Goal: Information Seeking & Learning: Understand process/instructions

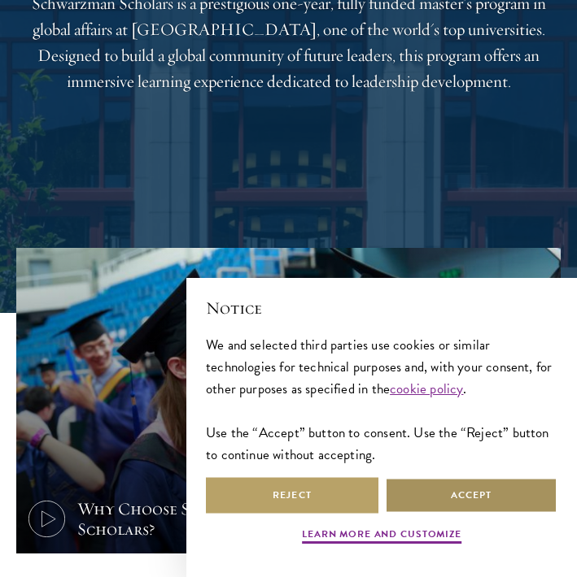
click at [425, 504] on button "Accept" at bounding box center [471, 495] width 172 height 37
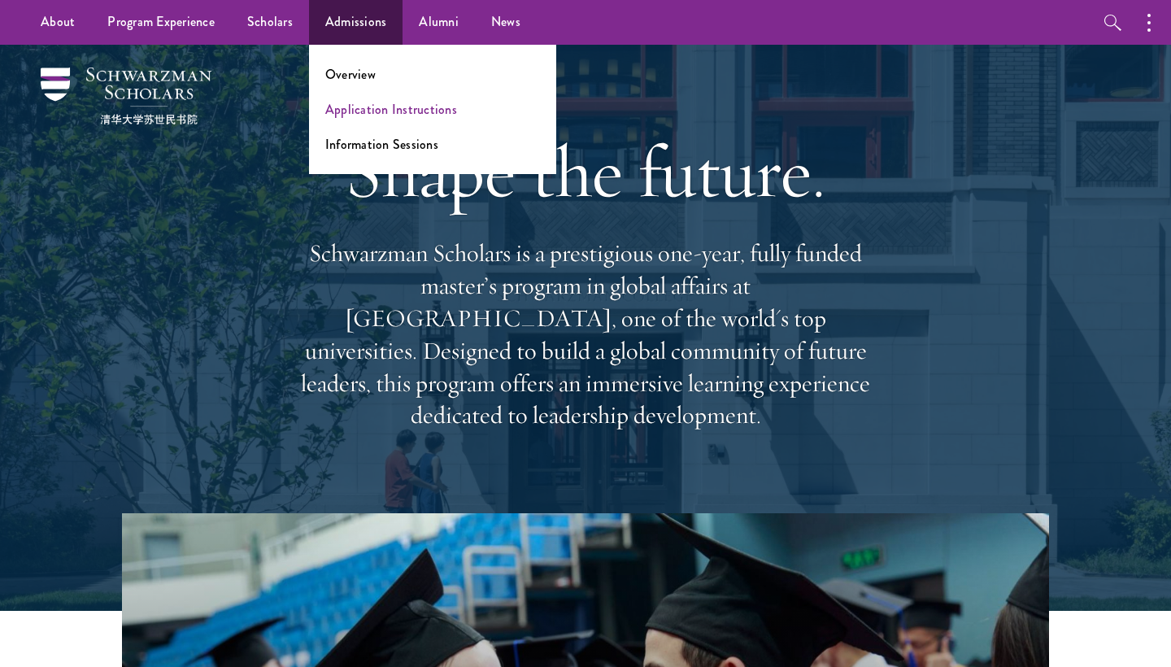
click at [377, 115] on link "Application Instructions" at bounding box center [391, 109] width 132 height 19
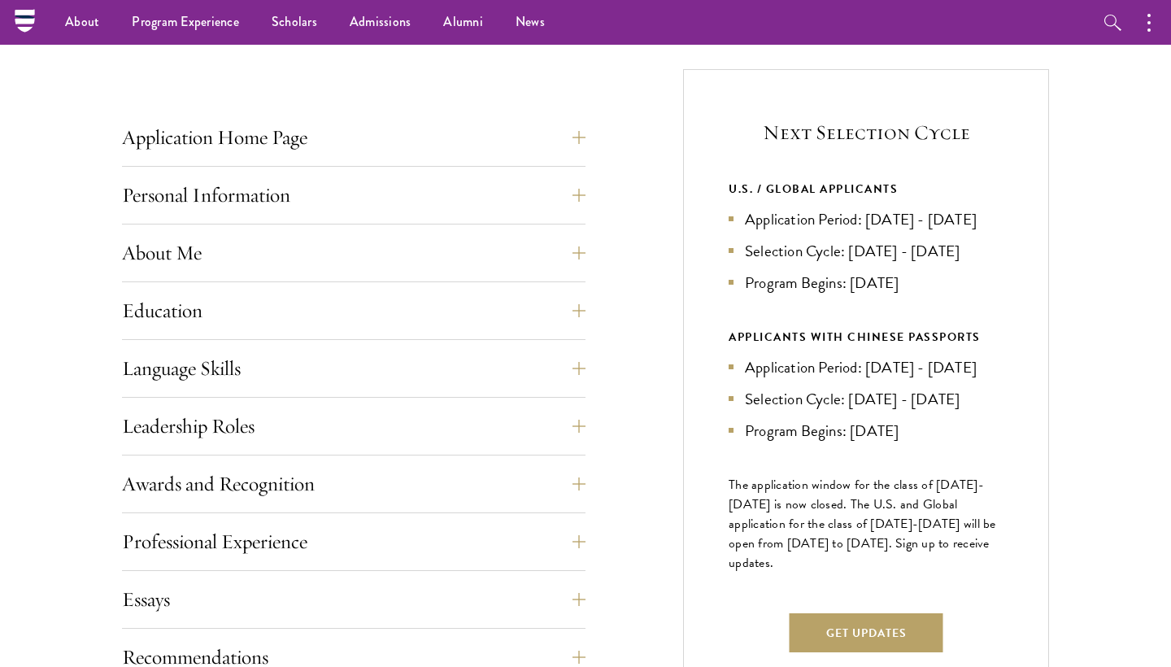
scroll to position [581, 0]
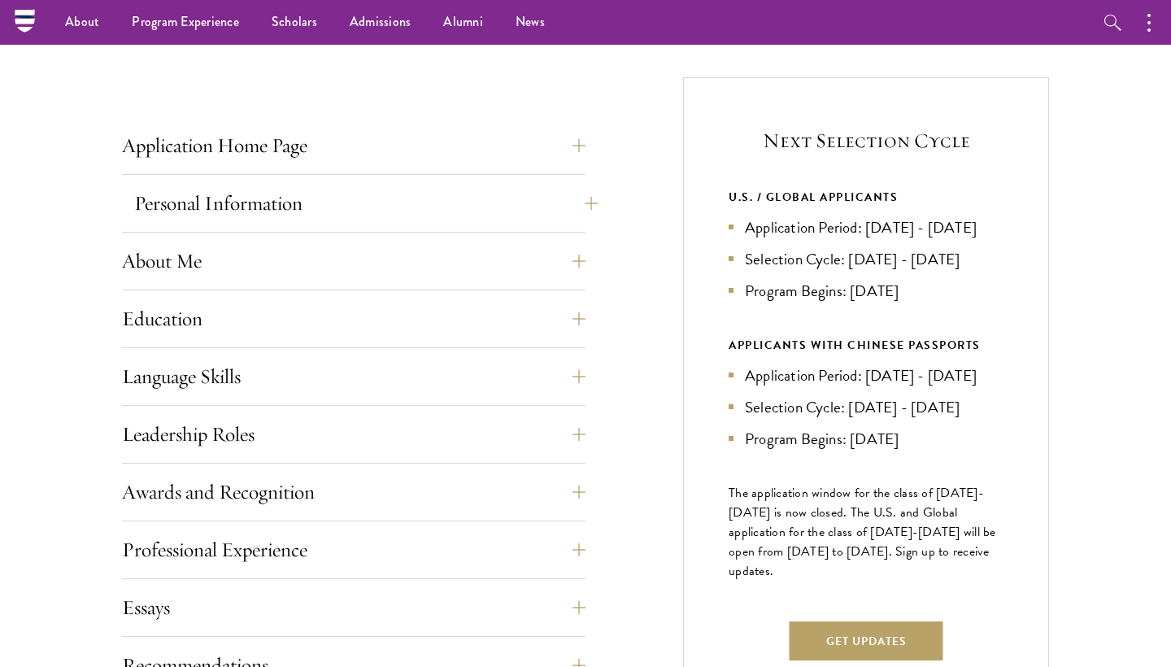
click at [342, 190] on button "Personal Information" at bounding box center [366, 203] width 464 height 39
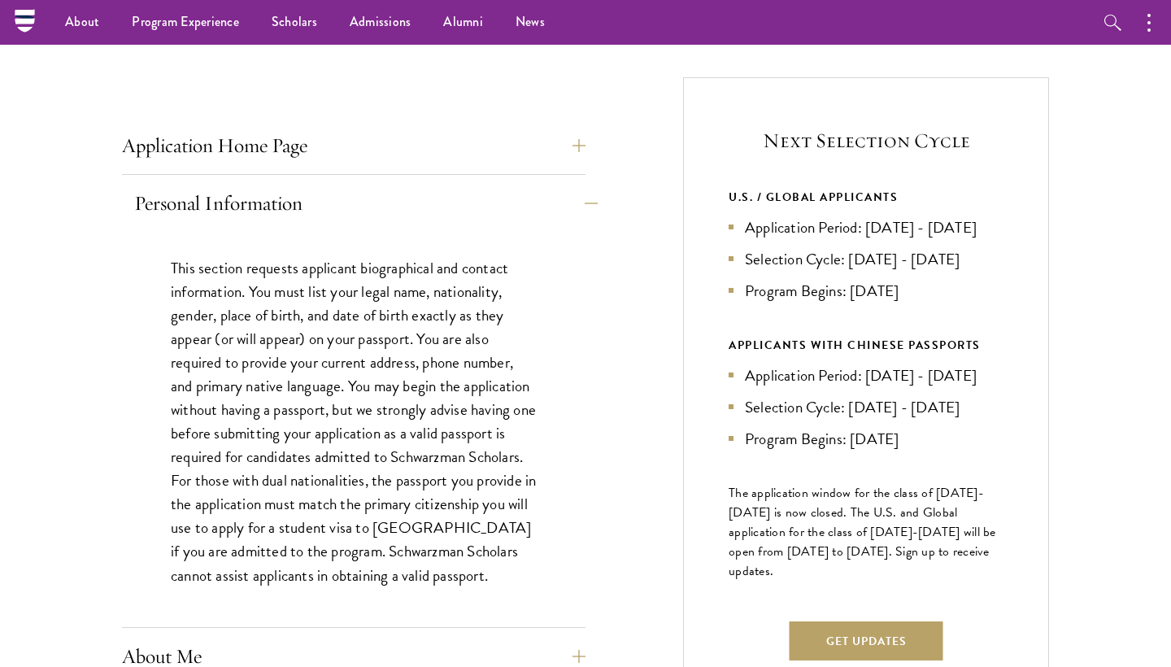
click at [342, 190] on button "Personal Information" at bounding box center [366, 203] width 464 height 39
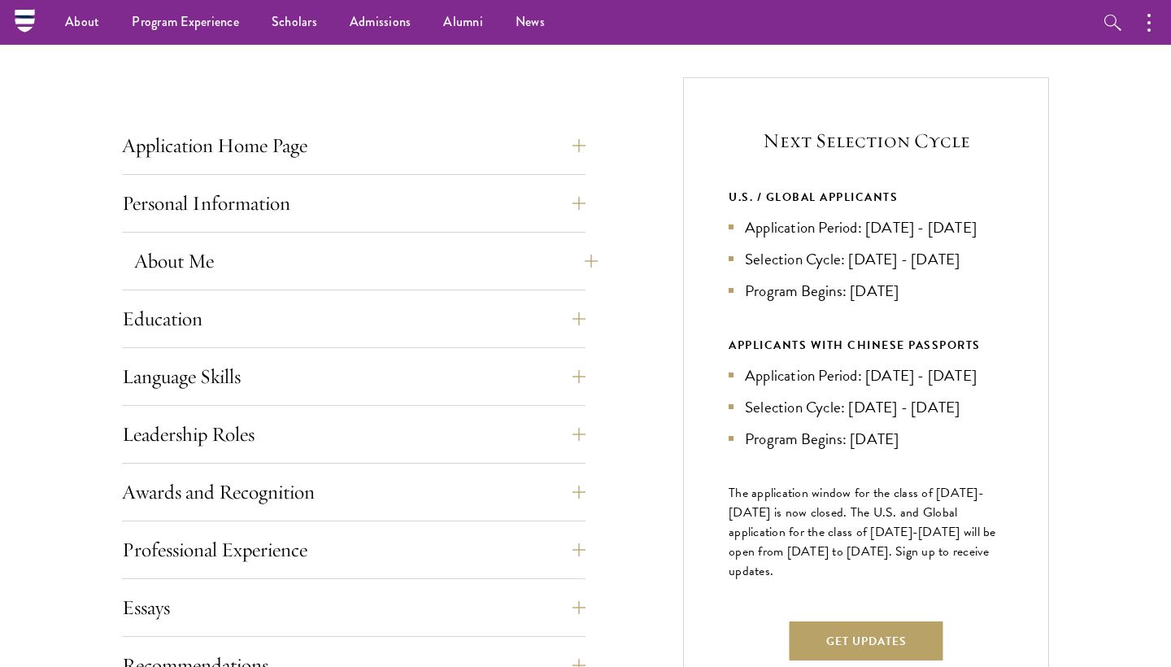
click at [335, 242] on button "About Me" at bounding box center [366, 261] width 464 height 39
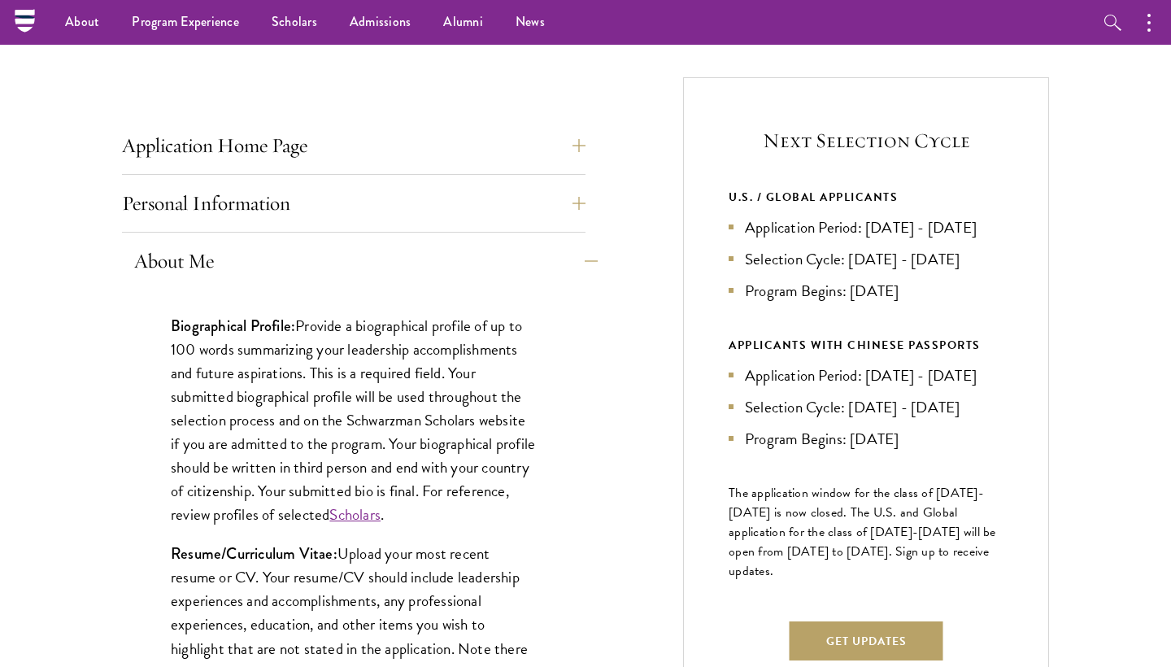
click at [335, 246] on button "About Me" at bounding box center [366, 261] width 464 height 39
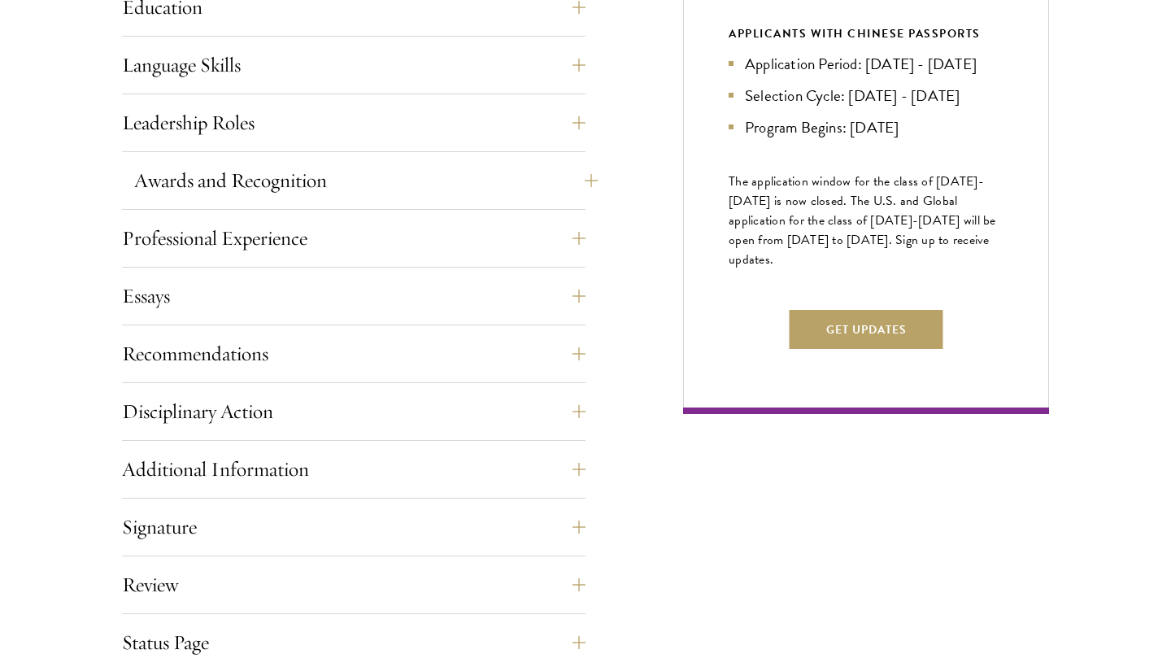
scroll to position [974, 0]
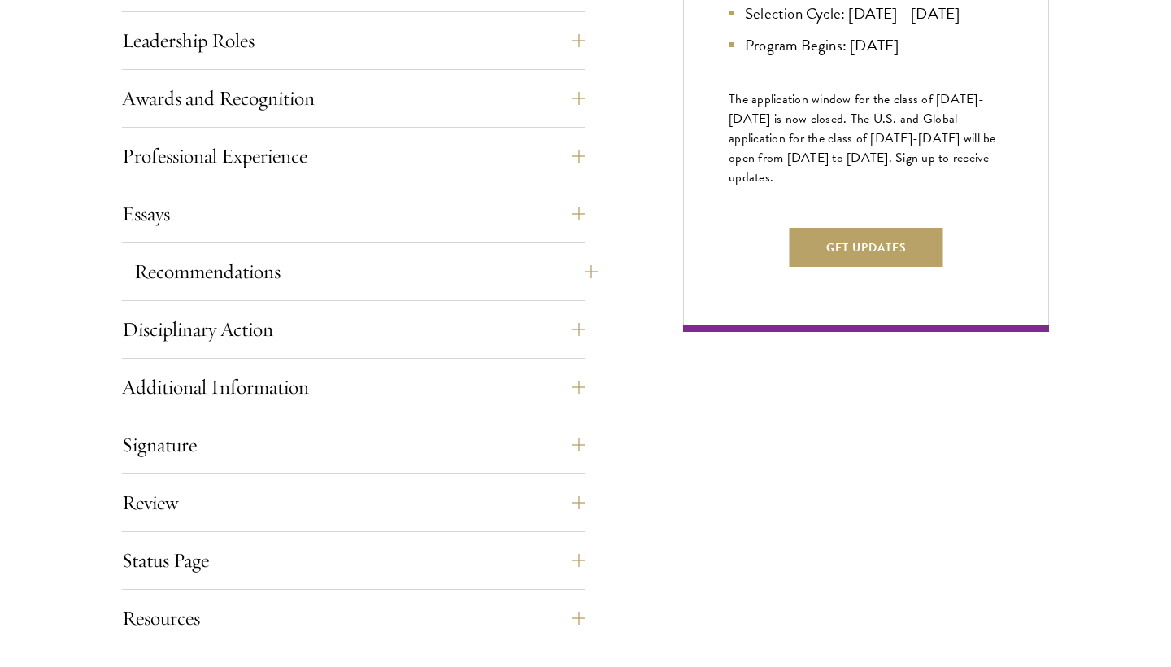
click at [313, 272] on button "Recommendations" at bounding box center [366, 271] width 464 height 39
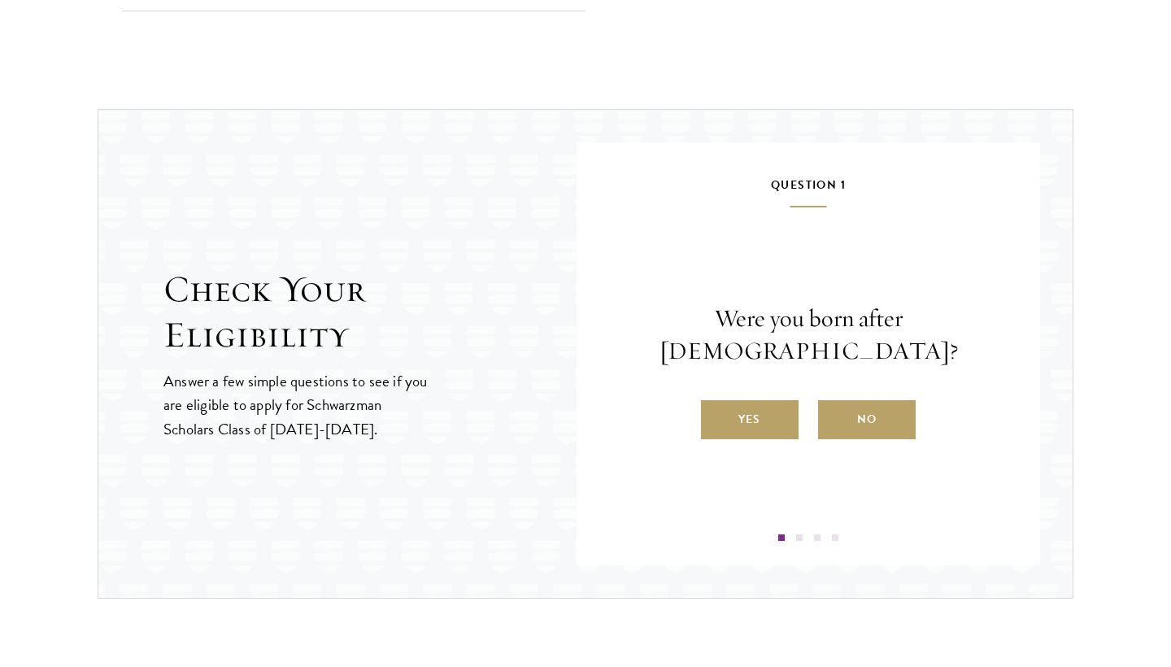
scroll to position [3000, 0]
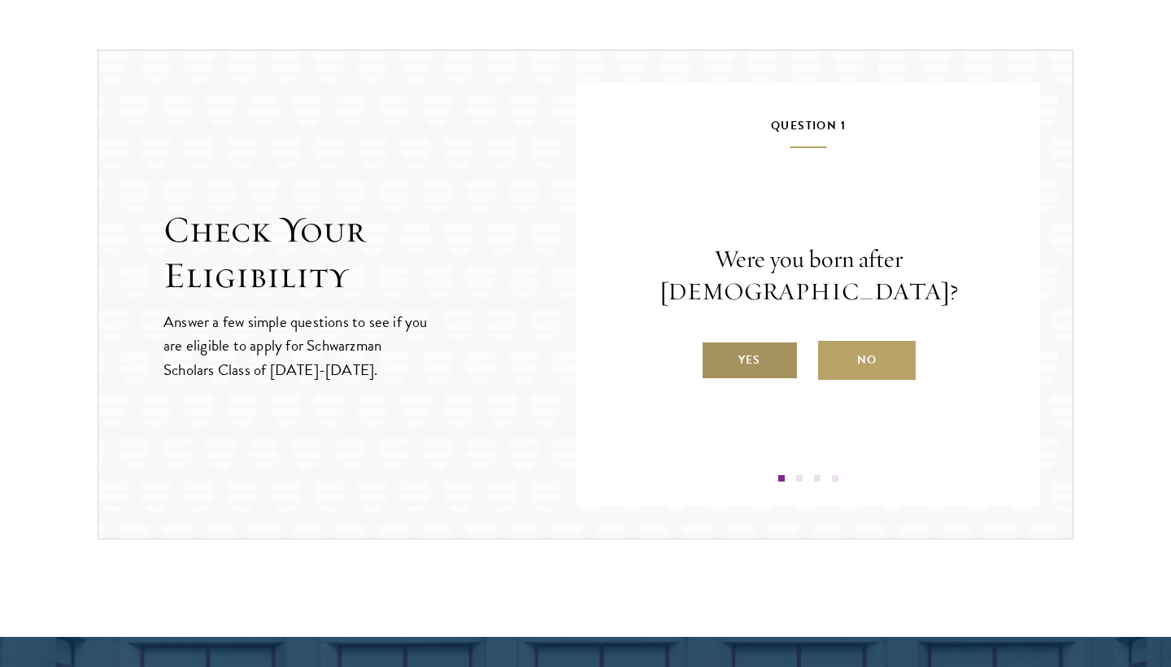
click at [752, 348] on label "Yes" at bounding box center [750, 360] width 98 height 39
click at [716, 348] on input "Yes" at bounding box center [708, 349] width 15 height 15
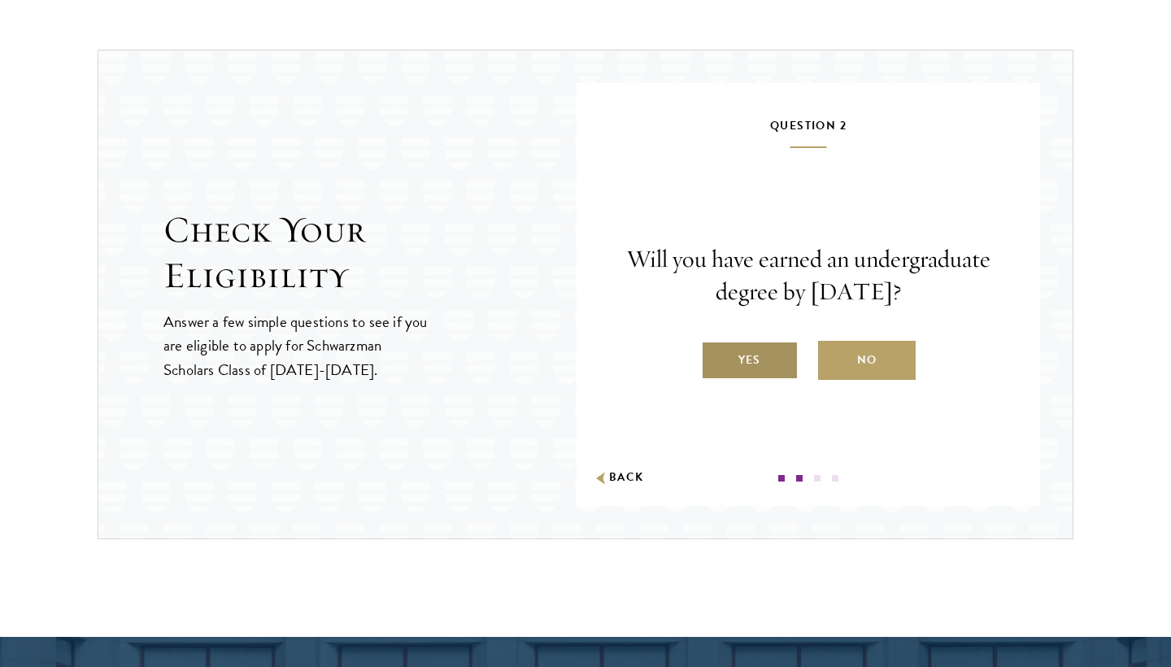
click at [752, 373] on label "Yes" at bounding box center [750, 360] width 98 height 39
click at [716, 357] on input "Yes" at bounding box center [708, 349] width 15 height 15
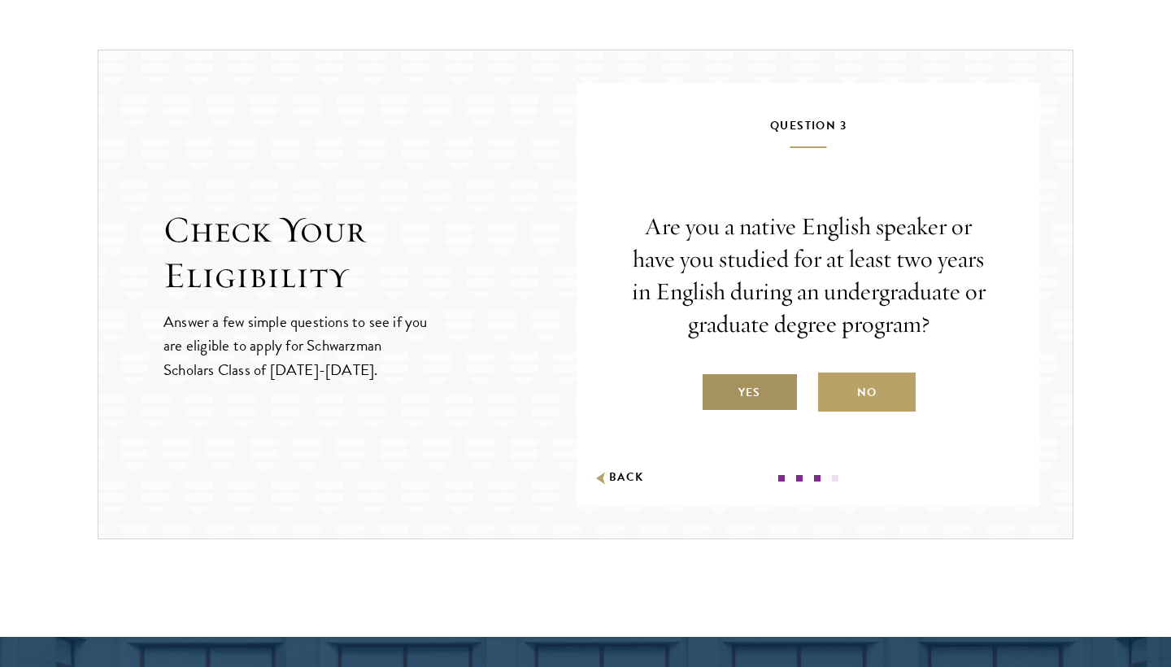
click at [740, 406] on label "Yes" at bounding box center [750, 392] width 98 height 39
click at [716, 390] on input "Yes" at bounding box center [708, 382] width 15 height 15
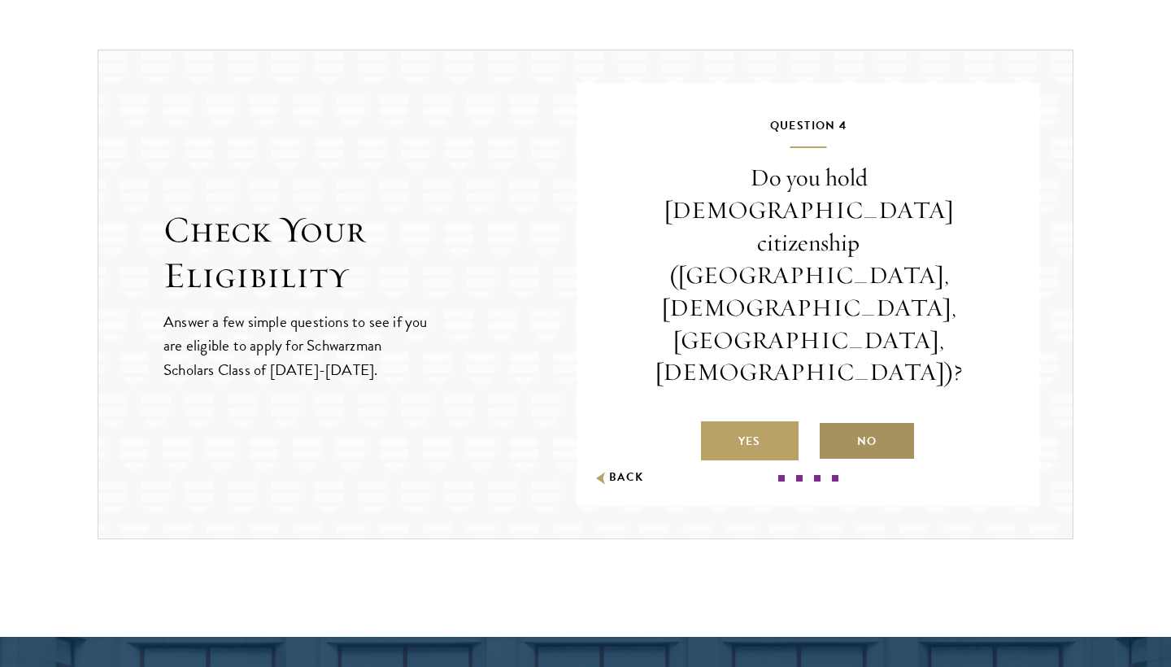
click at [856, 421] on label "No" at bounding box center [867, 440] width 98 height 39
click at [833, 424] on input "No" at bounding box center [825, 431] width 15 height 15
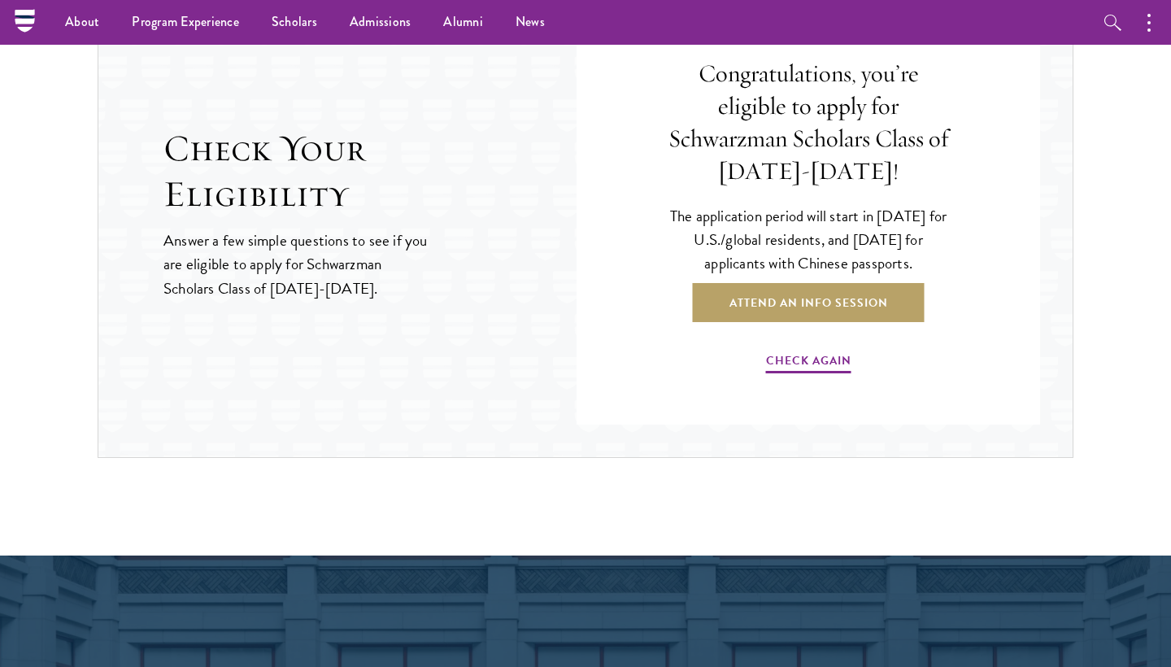
click at [289, 336] on div "Check Your Eligibility Answer a few simple questions to see if you are eligible…" at bounding box center [586, 213] width 976 height 490
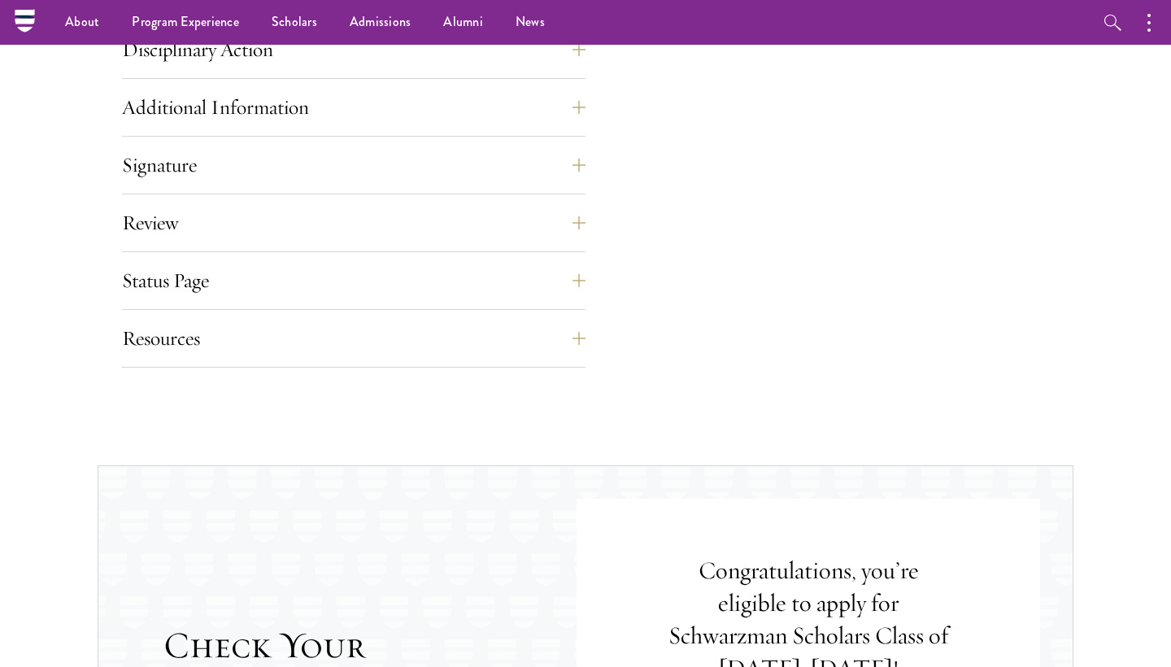
scroll to position [2394, 0]
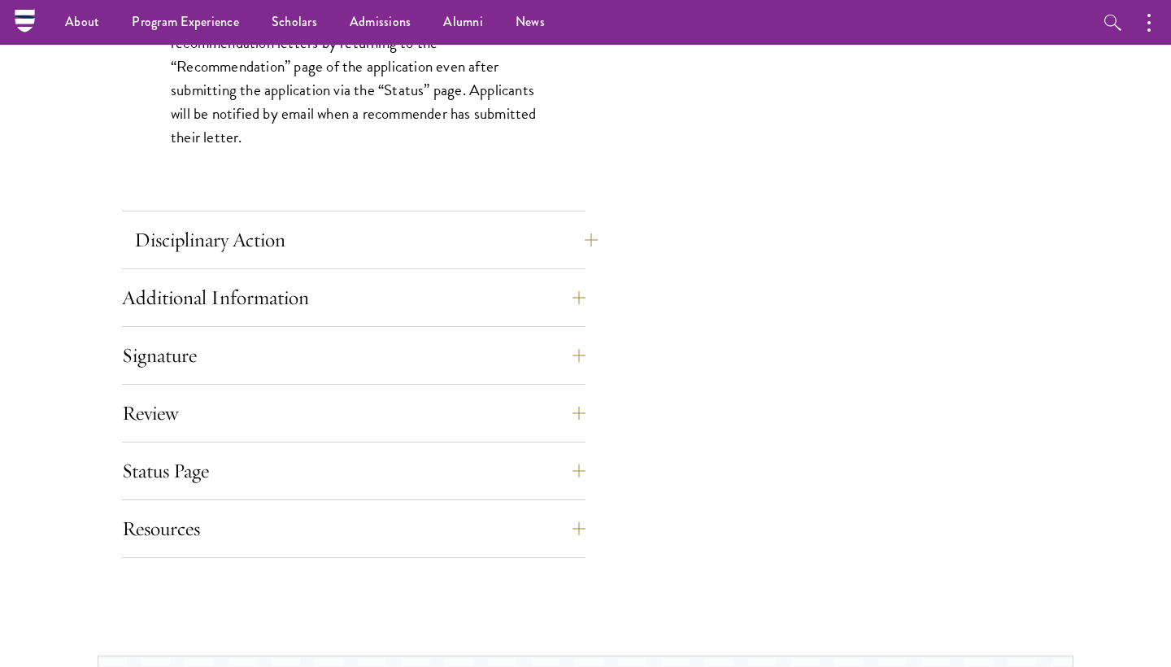
click at [270, 244] on button "Disciplinary Action" at bounding box center [366, 239] width 464 height 39
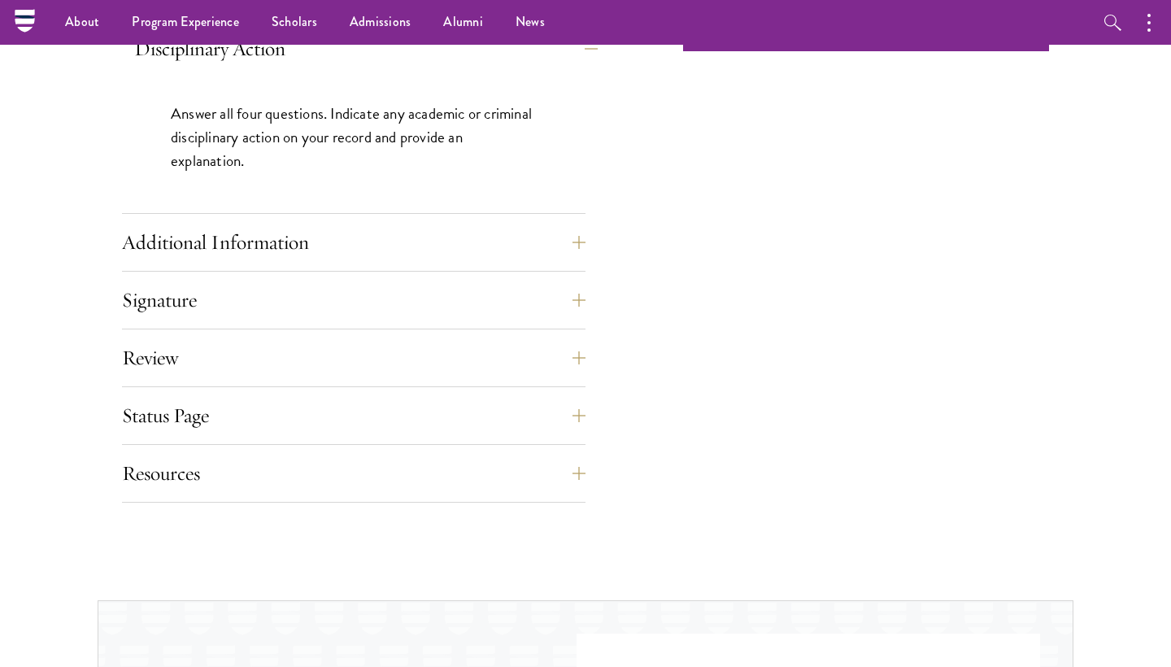
scroll to position [1124, 0]
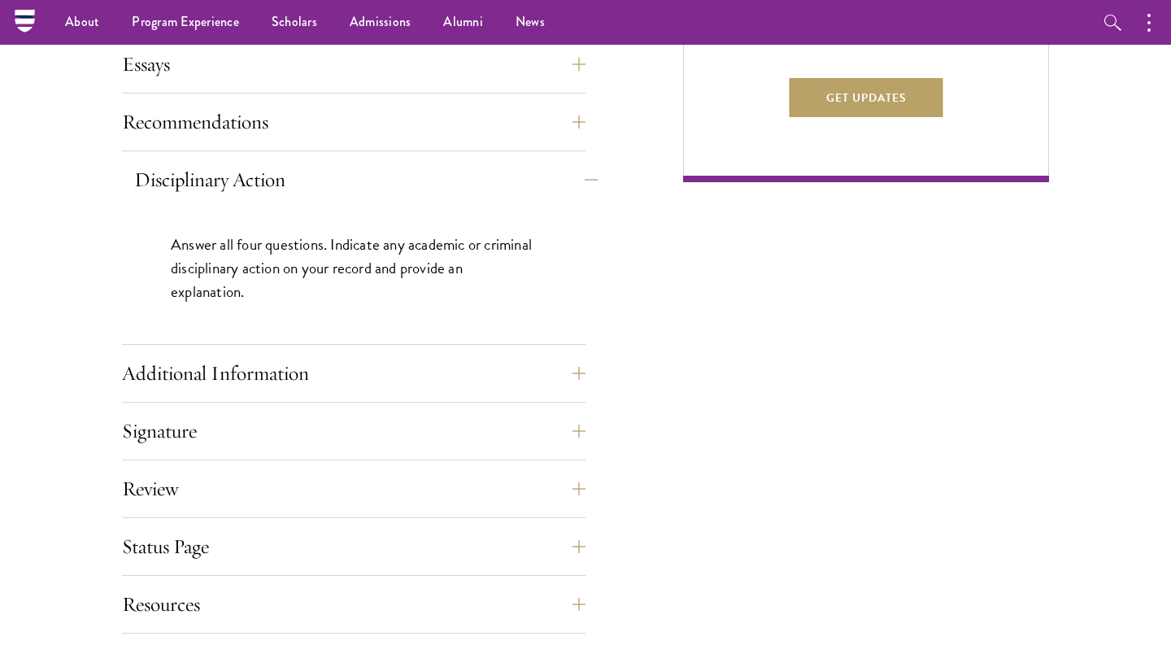
click at [262, 178] on button "Disciplinary Action" at bounding box center [366, 179] width 464 height 39
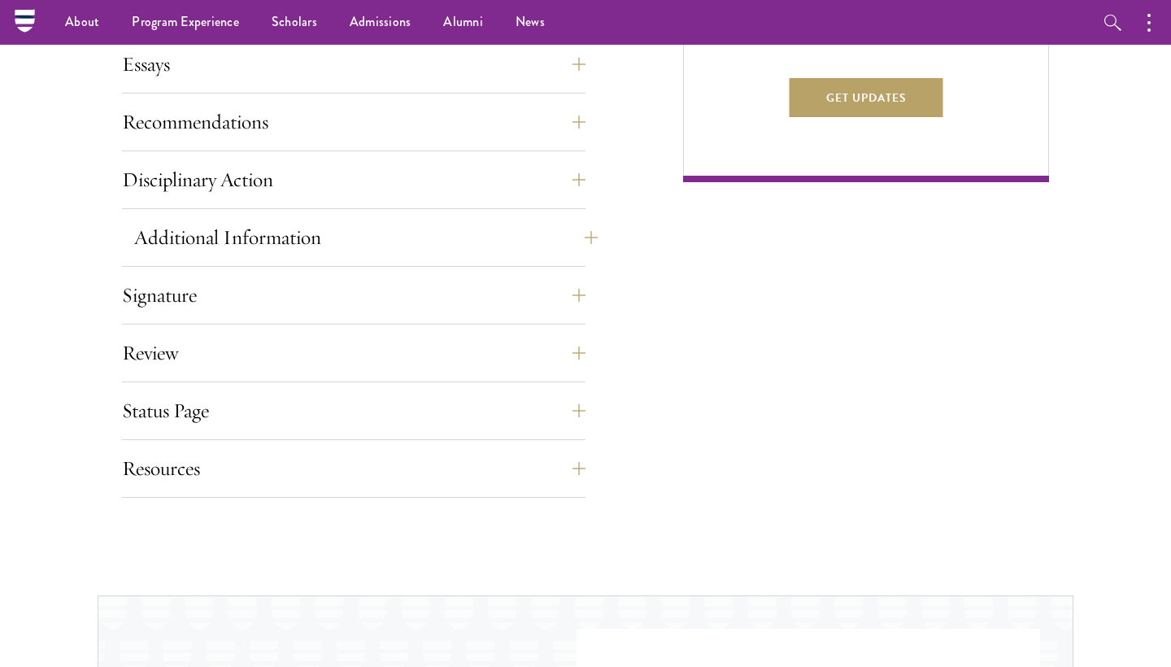
click at [253, 233] on button "Additional Information" at bounding box center [366, 237] width 464 height 39
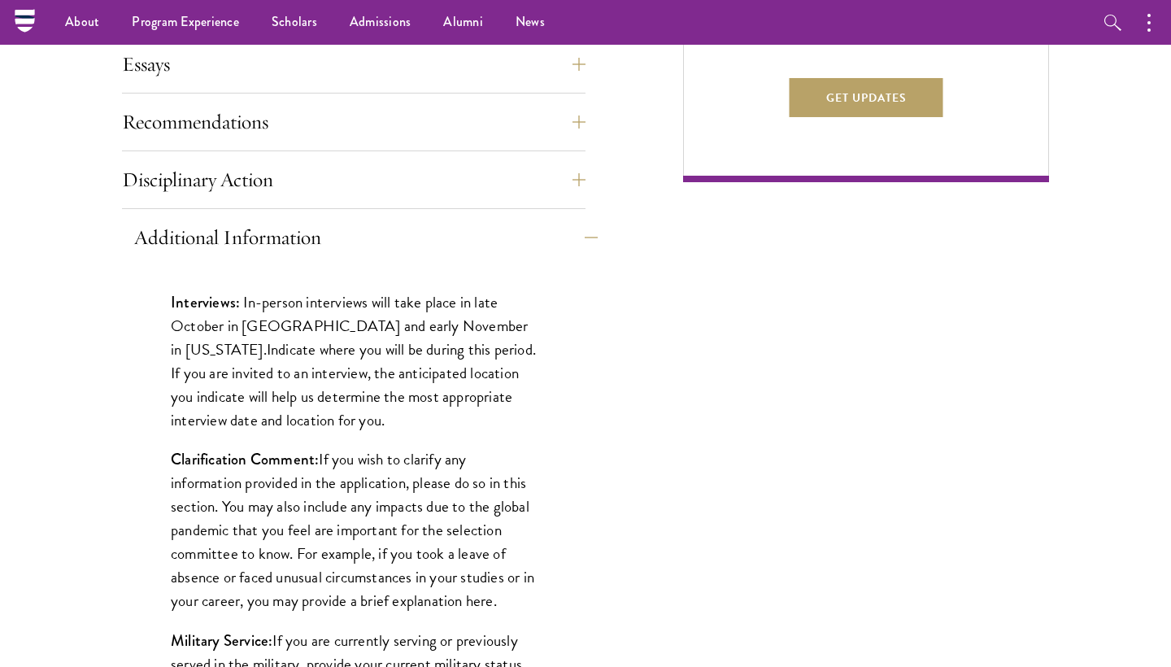
click at [254, 232] on button "Additional Information" at bounding box center [366, 237] width 464 height 39
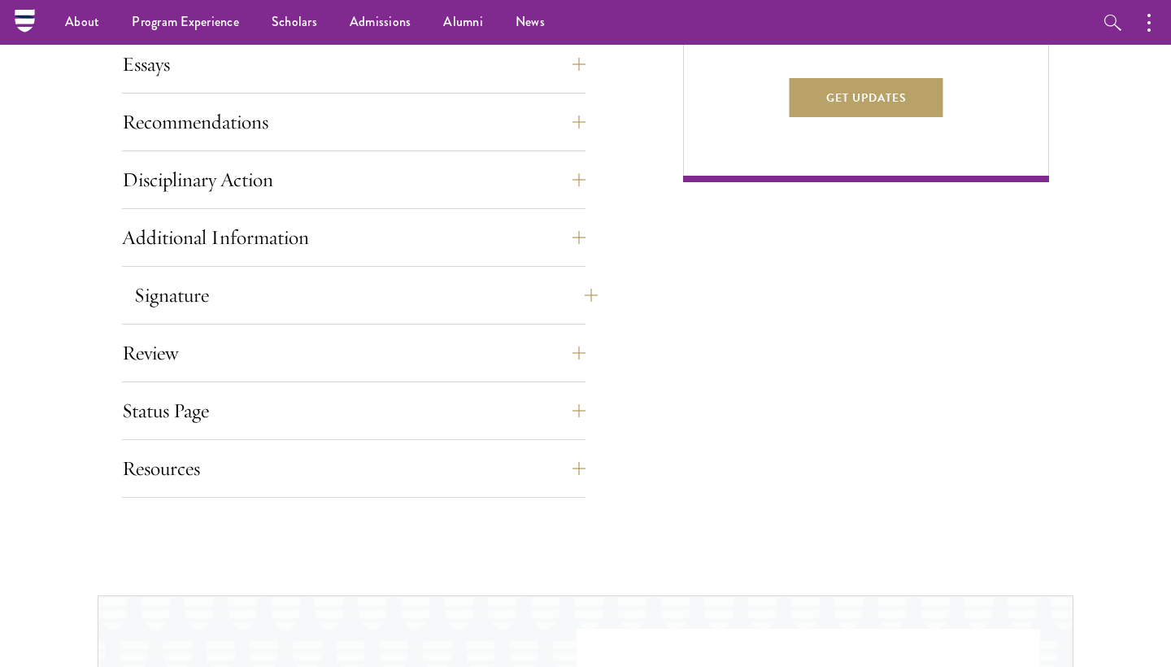
click at [246, 298] on button "Signature" at bounding box center [366, 295] width 464 height 39
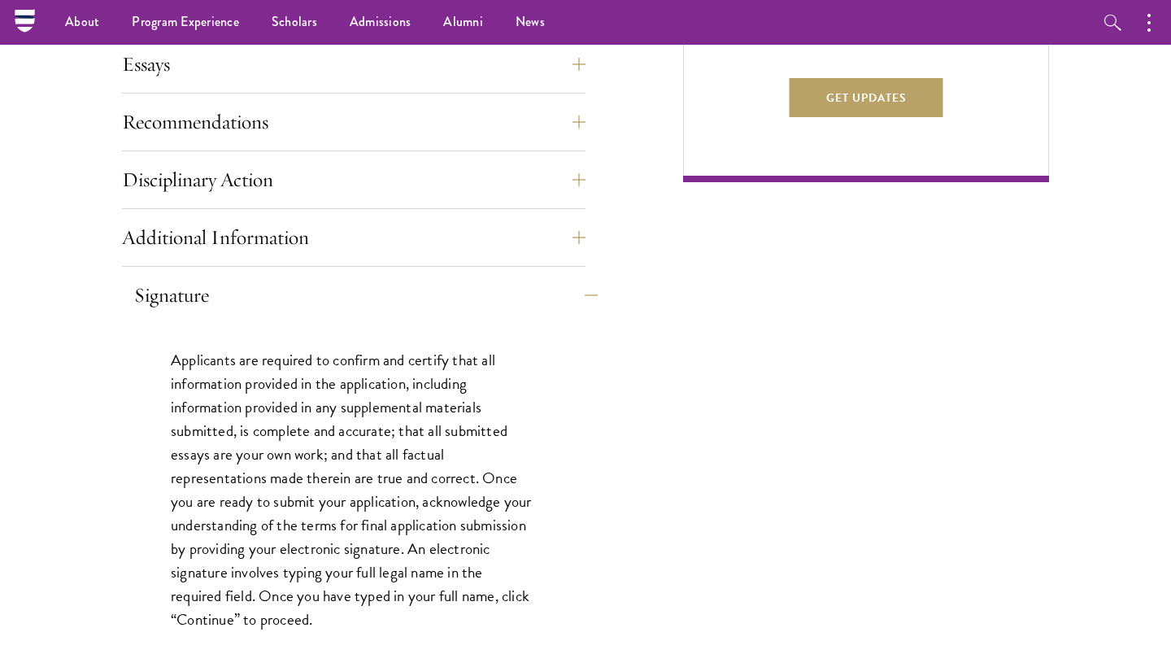
click at [246, 298] on button "Signature" at bounding box center [366, 295] width 464 height 39
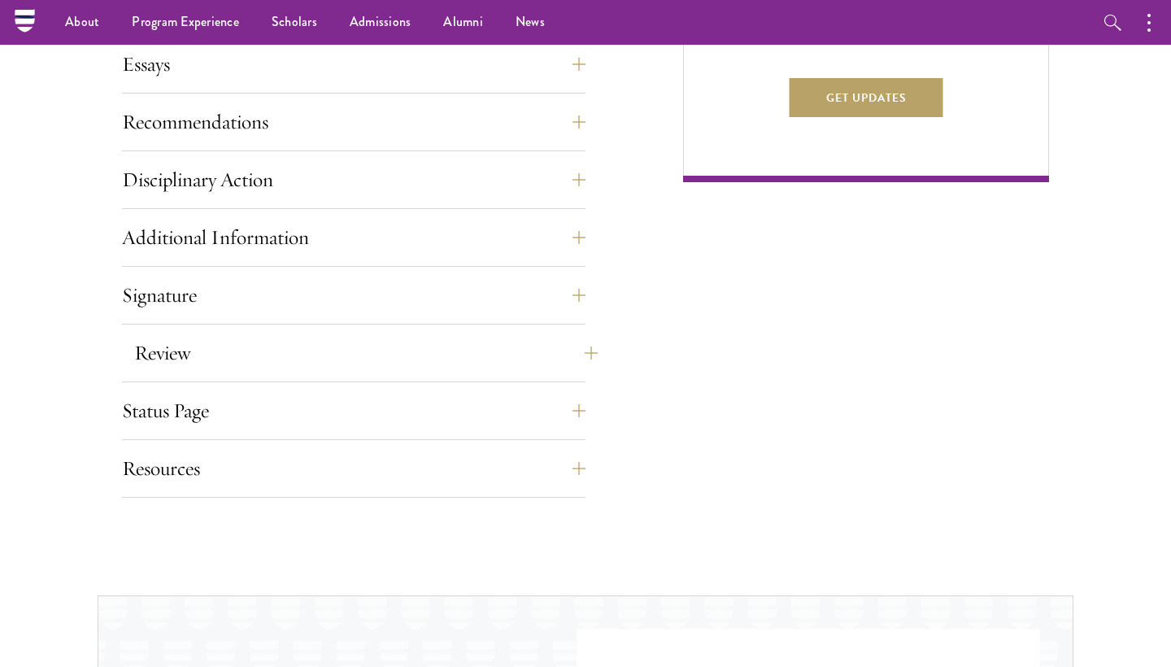
click at [224, 347] on button "Review" at bounding box center [366, 352] width 464 height 39
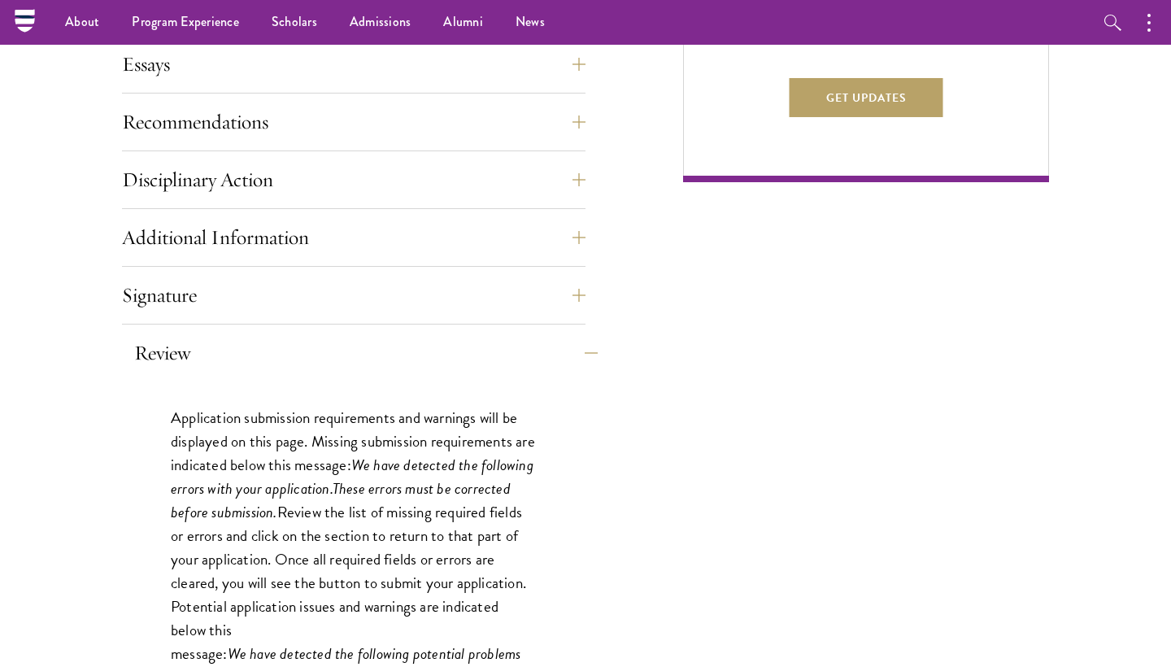
click at [224, 347] on button "Review" at bounding box center [366, 352] width 464 height 39
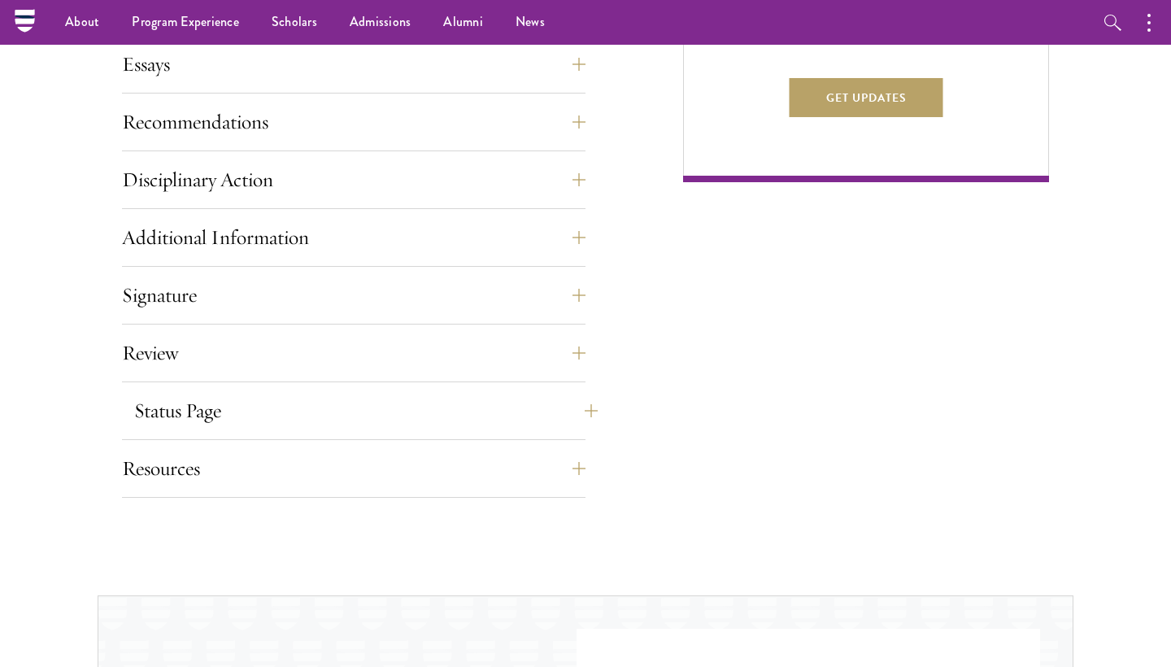
click at [223, 405] on button "Status Page" at bounding box center [366, 410] width 464 height 39
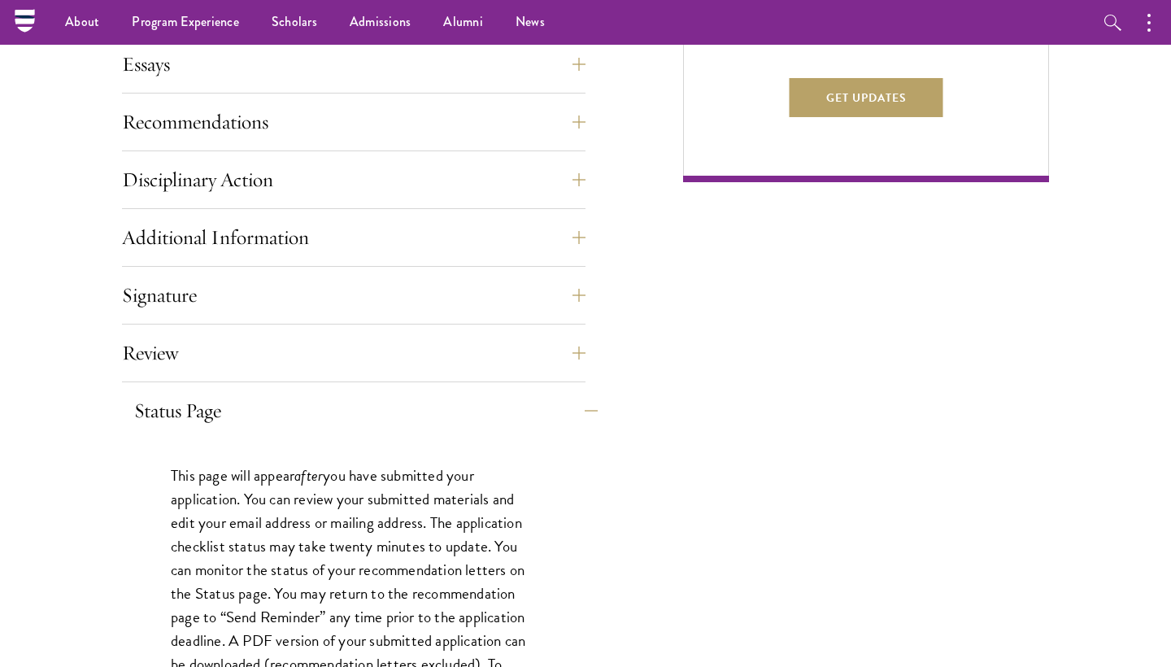
click at [222, 404] on button "Status Page" at bounding box center [366, 410] width 464 height 39
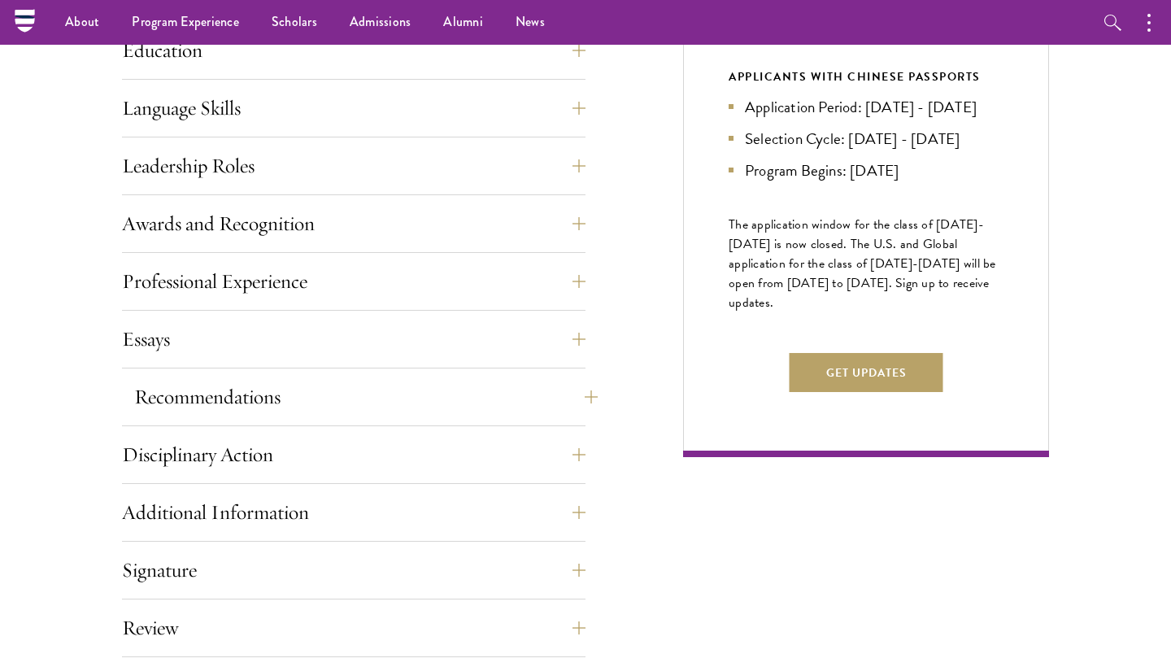
scroll to position [711, 0]
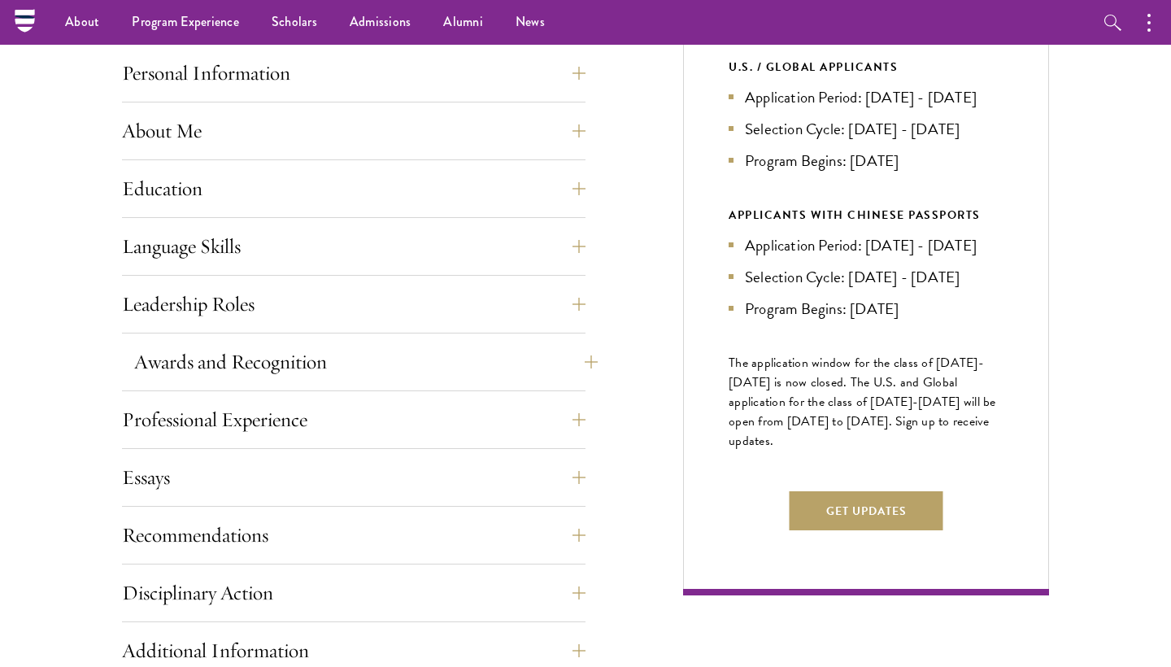
click at [233, 358] on button "Awards and Recognition" at bounding box center [366, 361] width 464 height 39
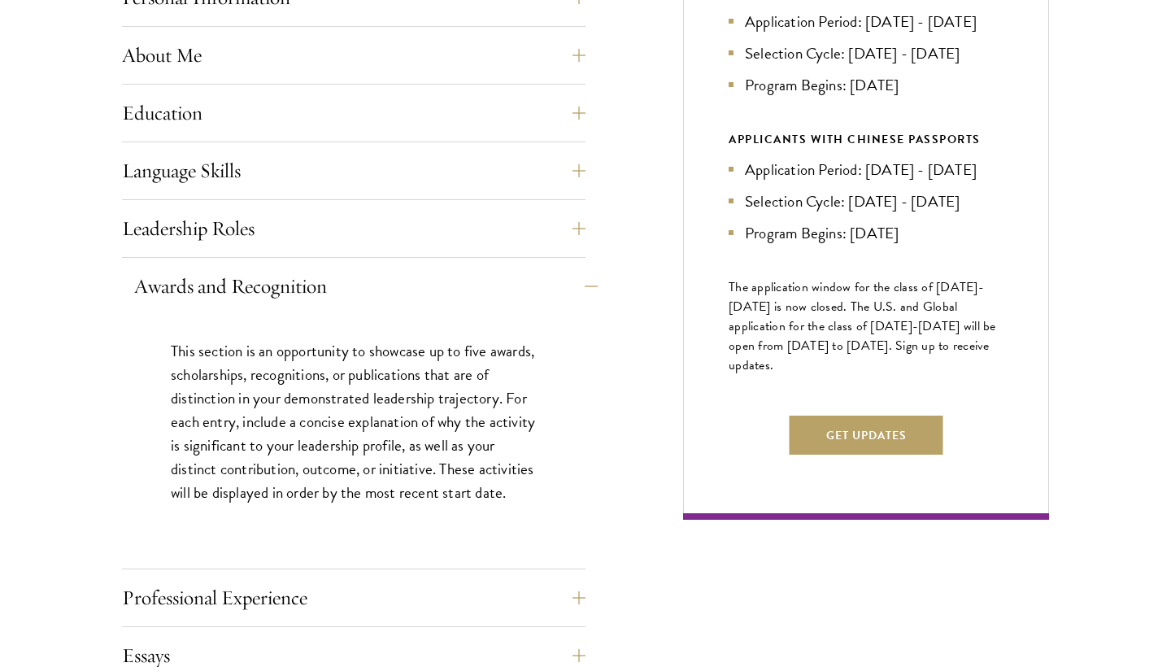
scroll to position [920, 0]
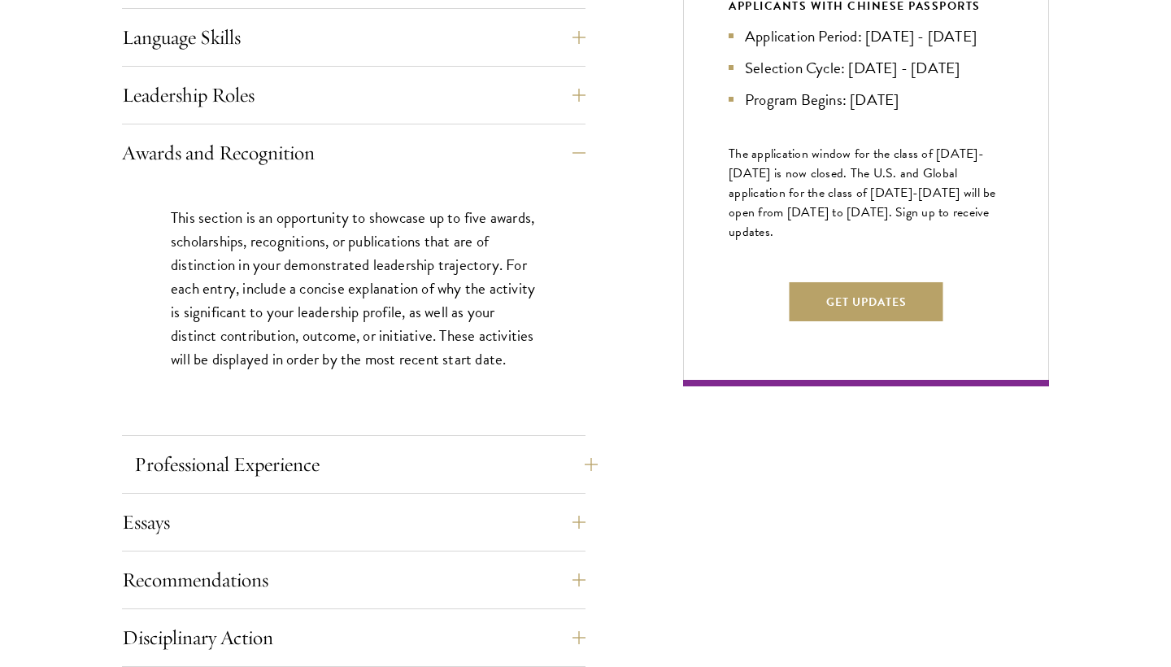
click at [220, 447] on button "Professional Experience" at bounding box center [366, 464] width 464 height 39
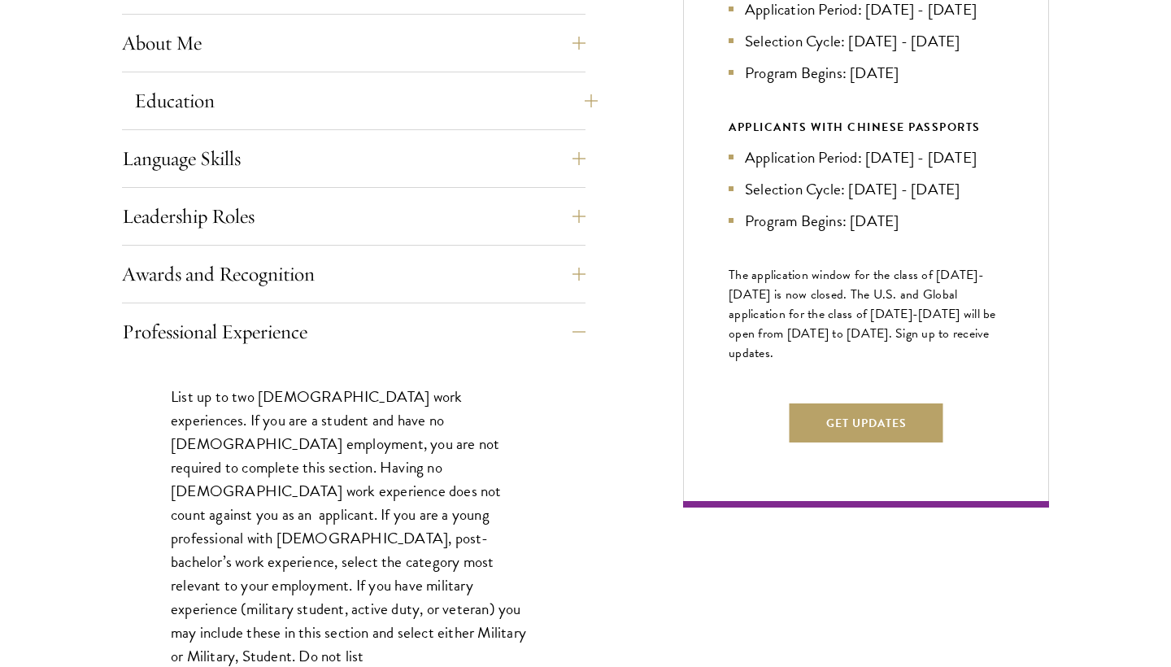
scroll to position [862, 0]
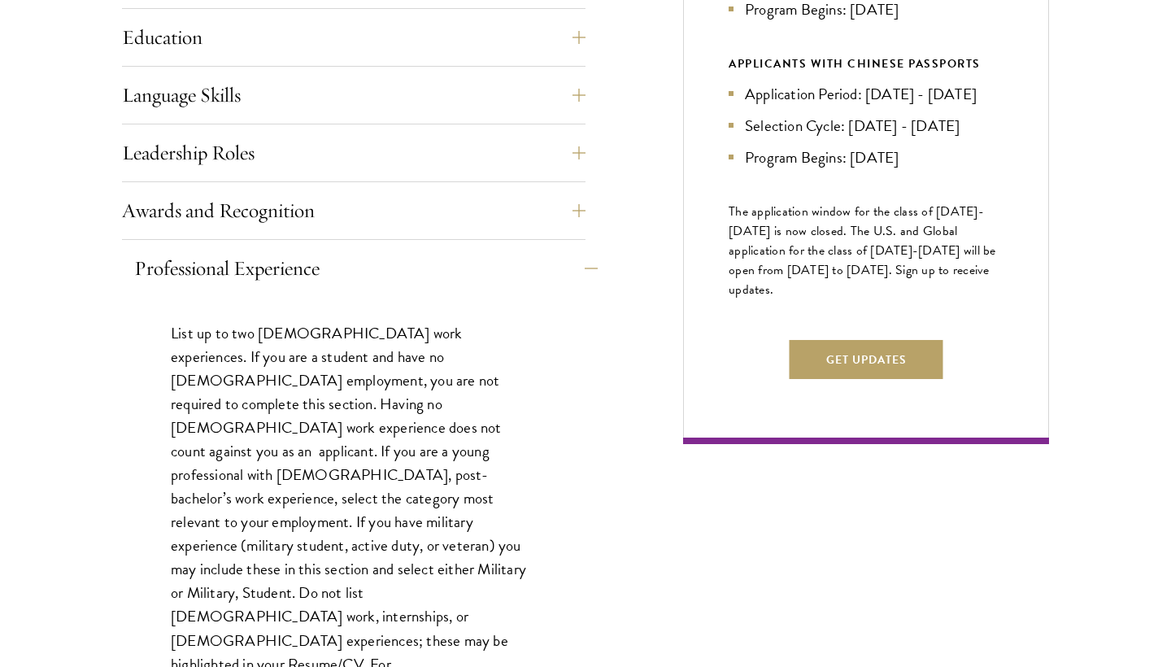
click at [241, 252] on button "Professional Experience" at bounding box center [366, 268] width 464 height 39
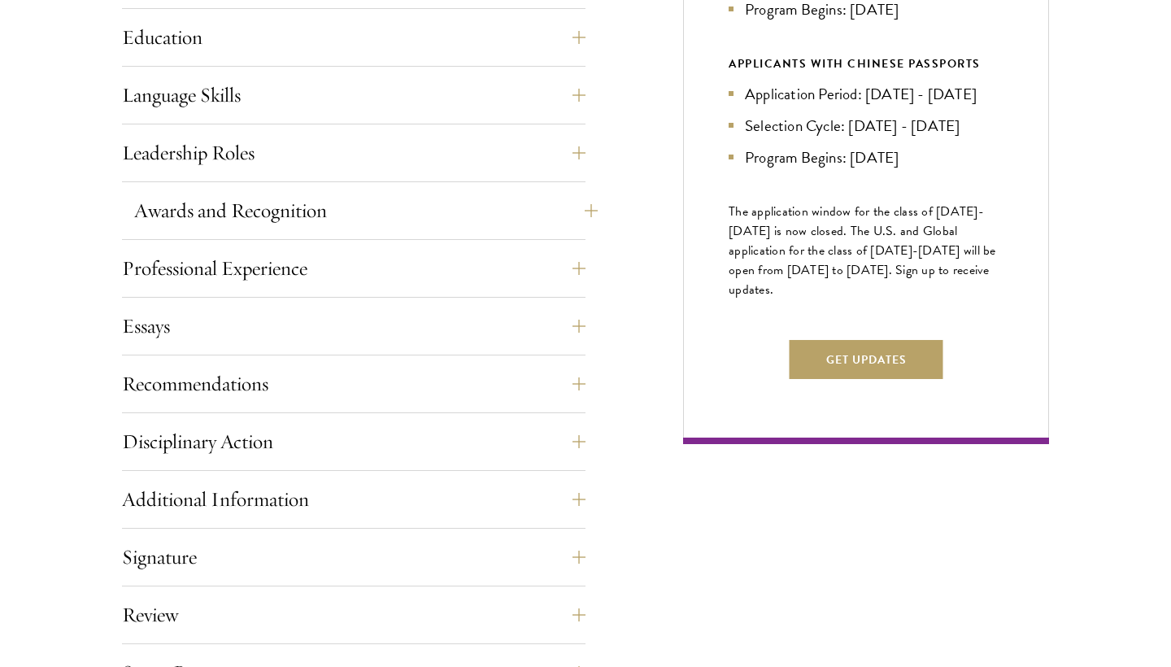
click at [246, 199] on button "Awards and Recognition" at bounding box center [366, 210] width 464 height 39
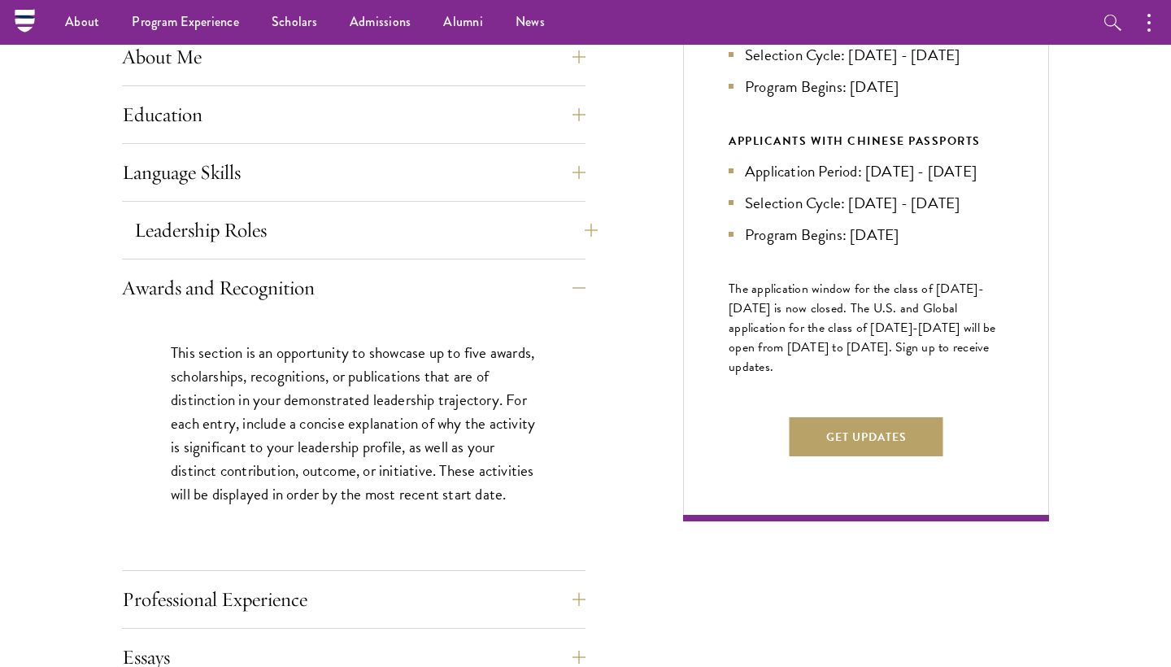
scroll to position [786, 0]
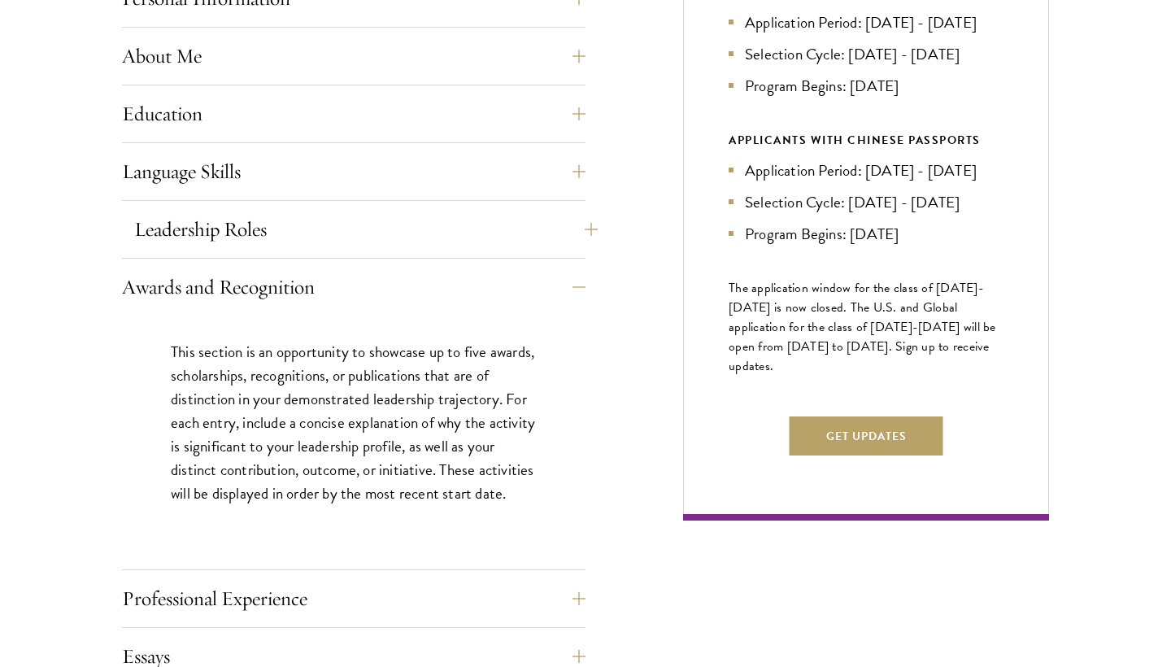
click at [249, 237] on button "Leadership Roles" at bounding box center [366, 229] width 464 height 39
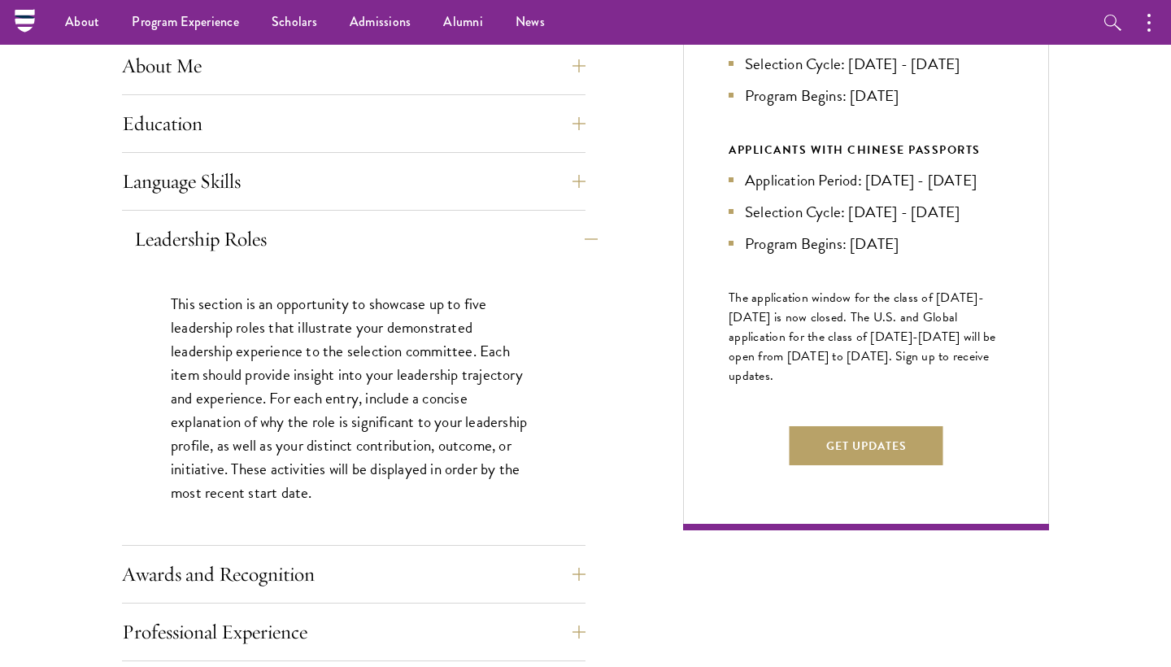
scroll to position [761, 0]
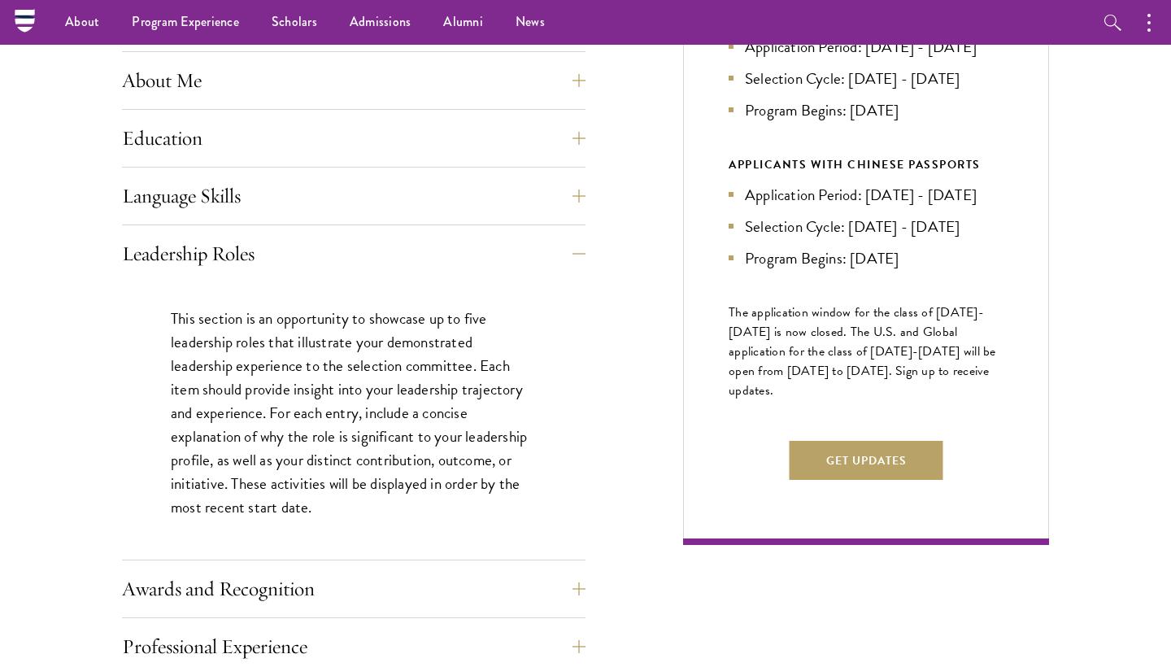
click at [209, 169] on div "Application Home Page The online application form must be completed in English.…" at bounding box center [354, 542] width 464 height 1192
click at [205, 191] on button "Language Skills" at bounding box center [366, 195] width 464 height 39
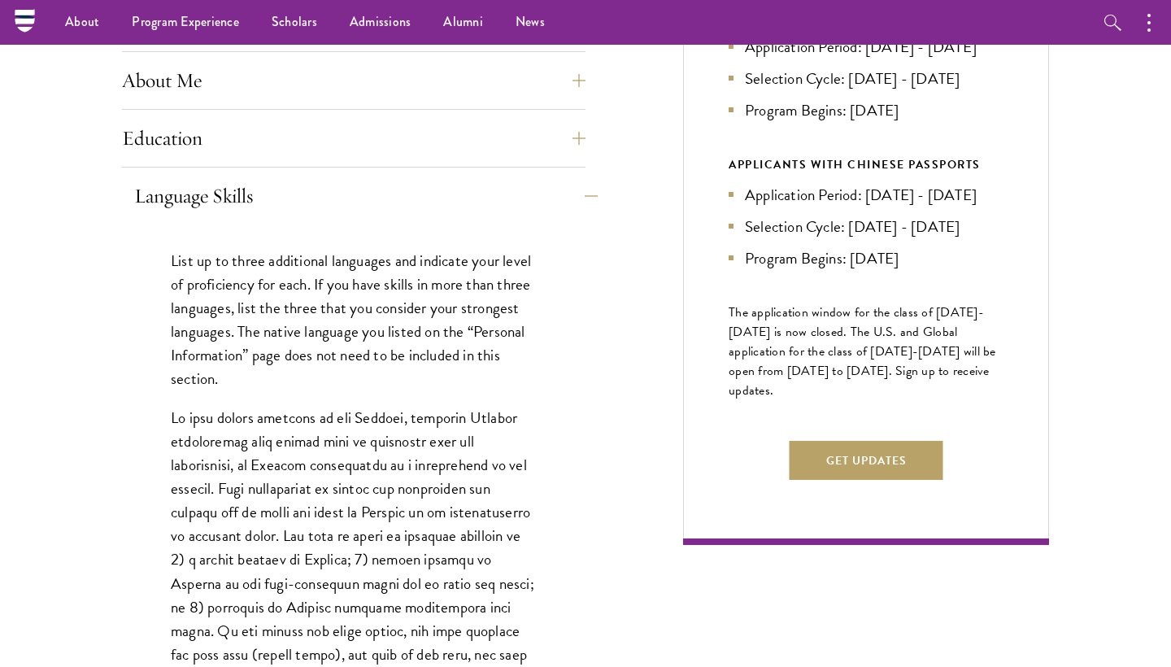
scroll to position [560, 0]
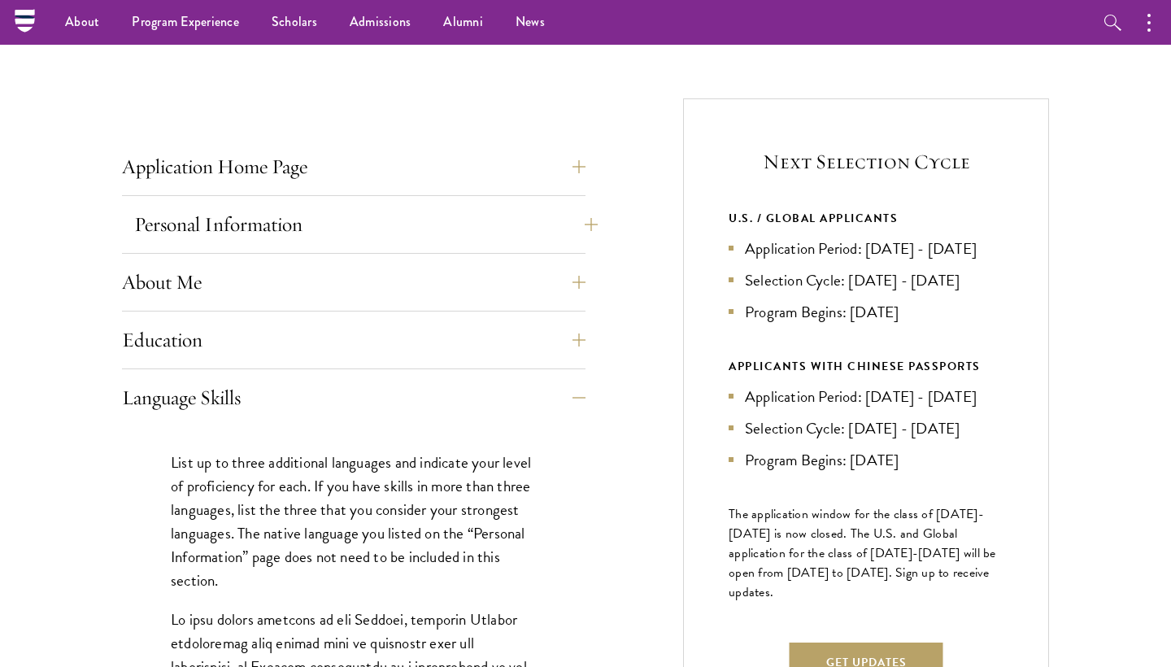
click at [205, 212] on button "Personal Information" at bounding box center [366, 224] width 464 height 39
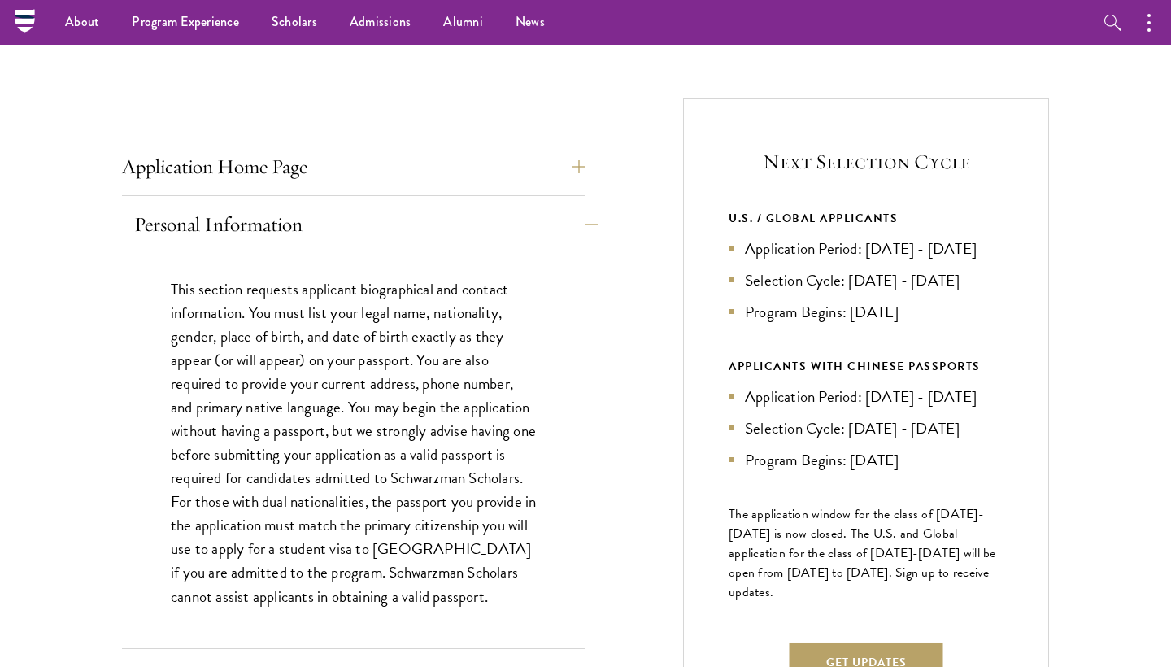
click at [205, 212] on button "Personal Information" at bounding box center [366, 224] width 464 height 39
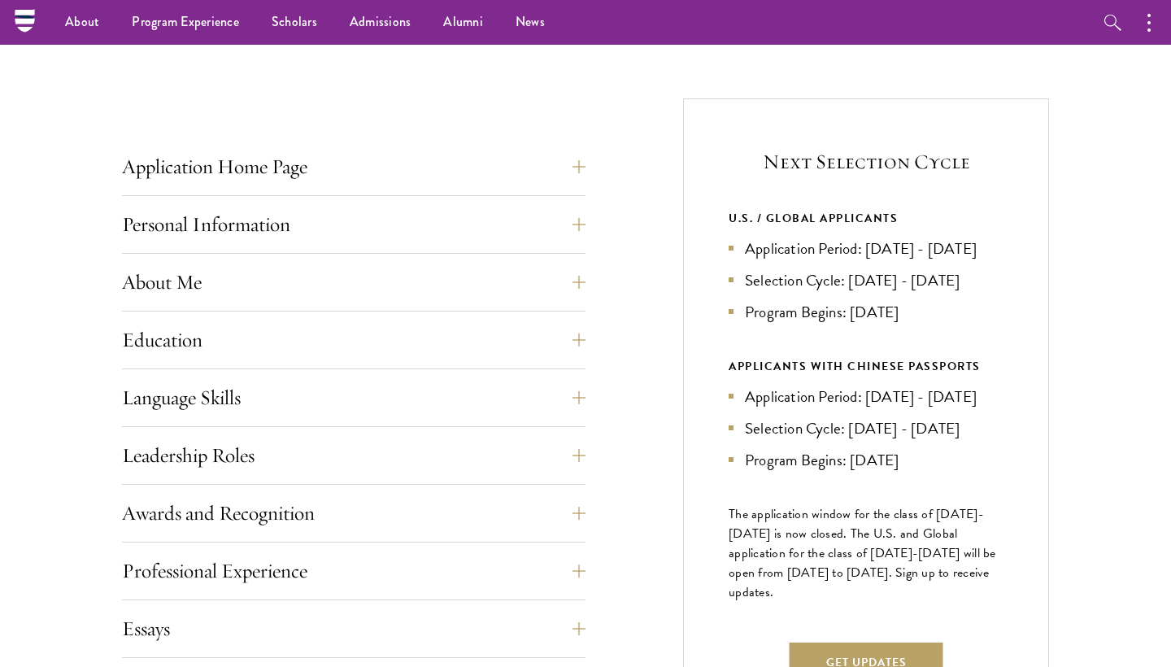
click at [188, 316] on div "Application Home Page The online application form must be completed in English.…" at bounding box center [354, 604] width 464 height 915
click at [193, 284] on button "About Me" at bounding box center [366, 282] width 464 height 39
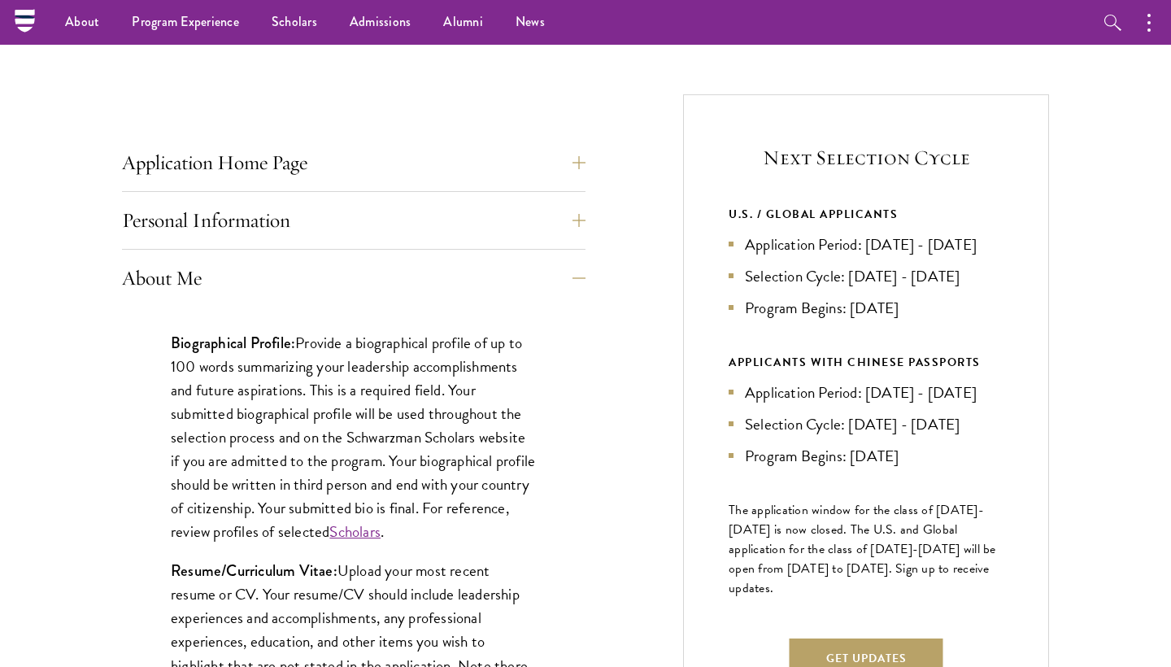
scroll to position [566, 0]
